Goal: Task Accomplishment & Management: Use online tool/utility

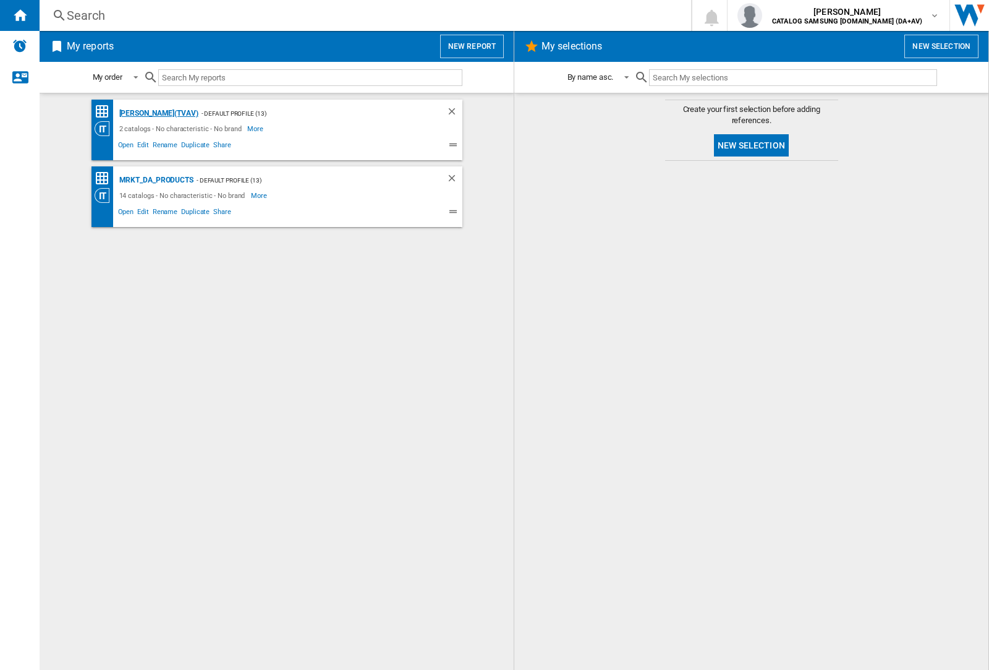
click at [137, 113] on div "[PERSON_NAME](TVAV)" at bounding box center [157, 113] width 82 height 15
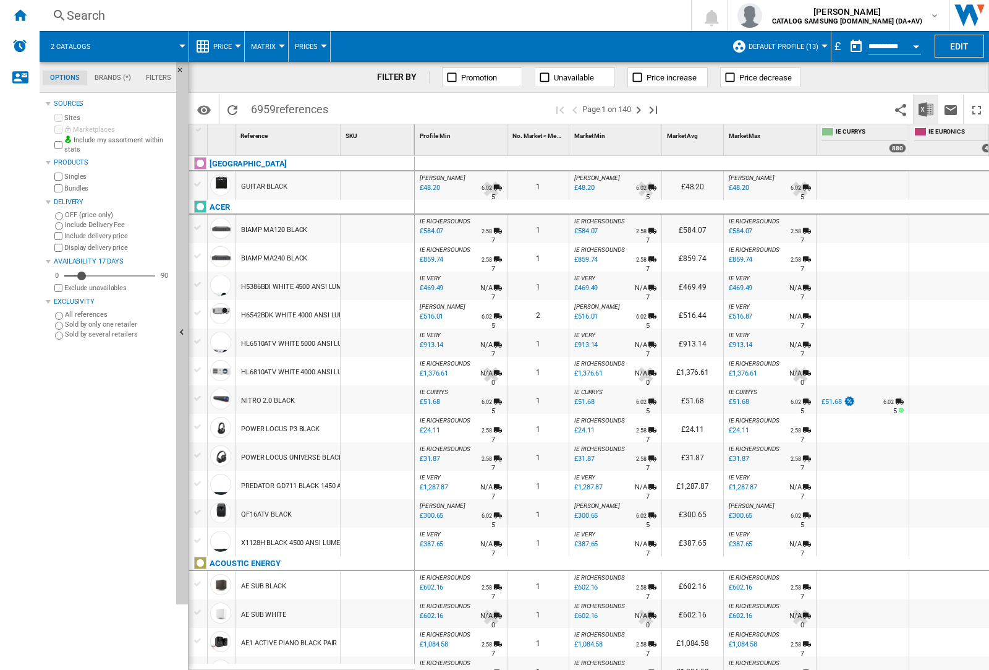
click at [926, 109] on img "Download in Excel" at bounding box center [926, 109] width 15 height 15
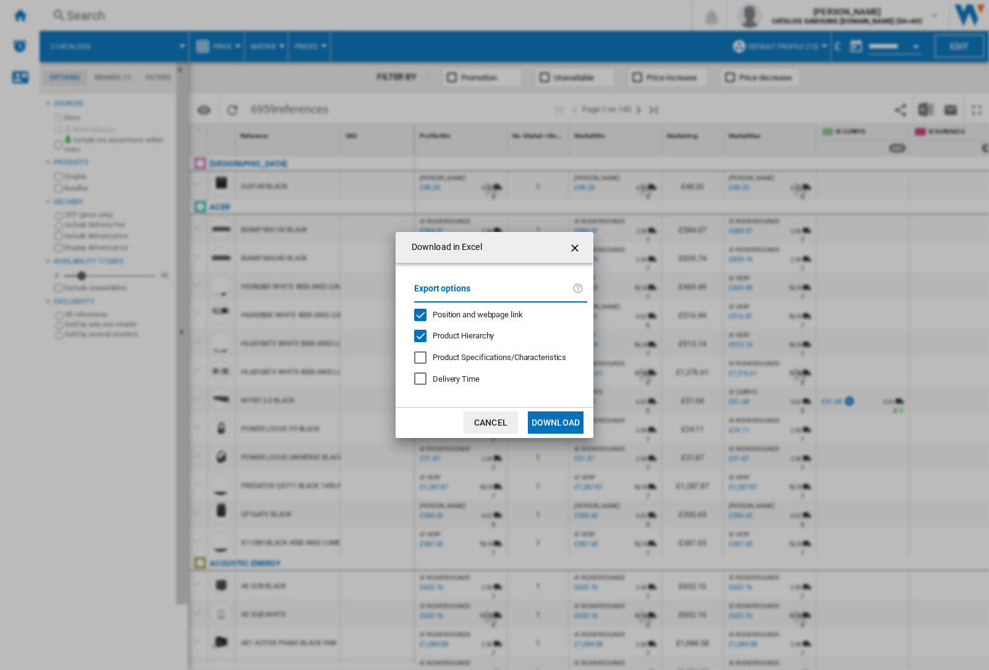
click at [496, 314] on span "Position and webpage link" at bounding box center [478, 314] width 90 height 9
click at [556, 422] on button "Download" at bounding box center [556, 422] width 56 height 22
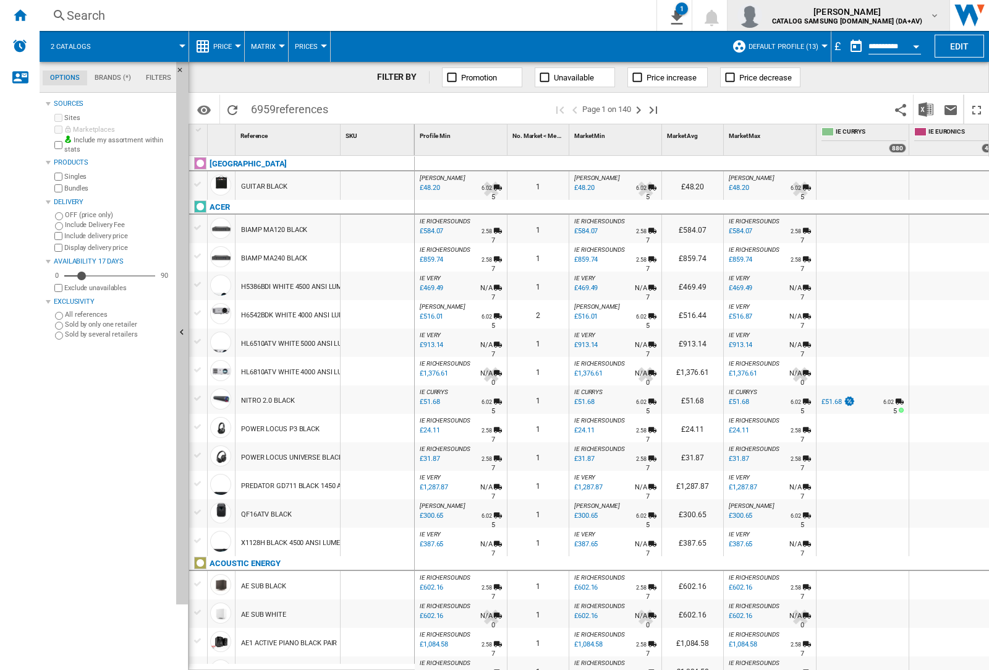
click at [762, 15] on img "button" at bounding box center [750, 15] width 25 height 25
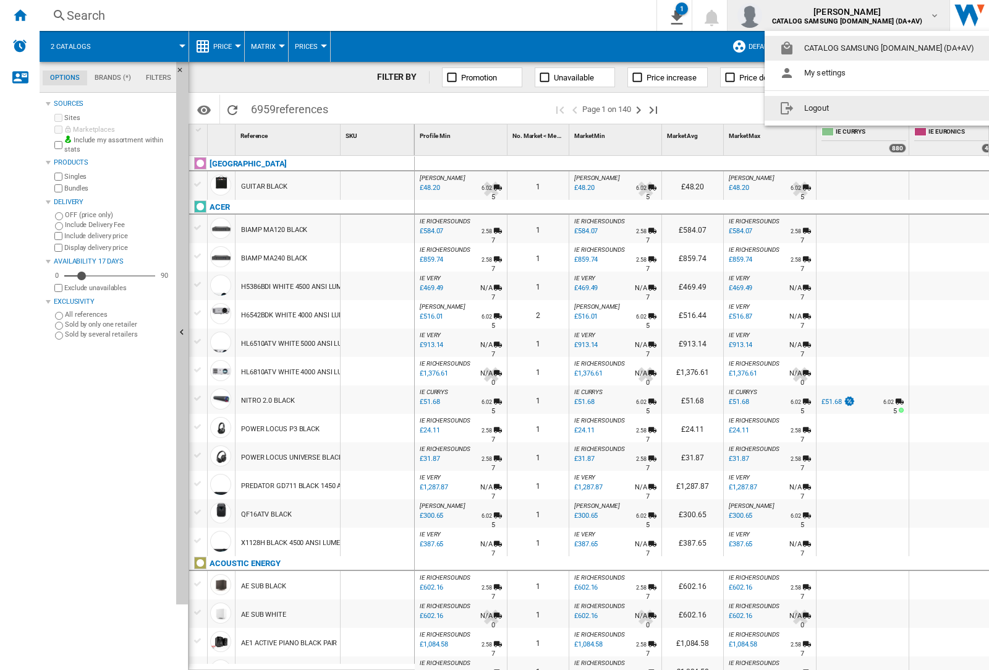
click at [860, 108] on button "Logout" at bounding box center [879, 108] width 229 height 25
